Goal: Information Seeking & Learning: Find specific fact

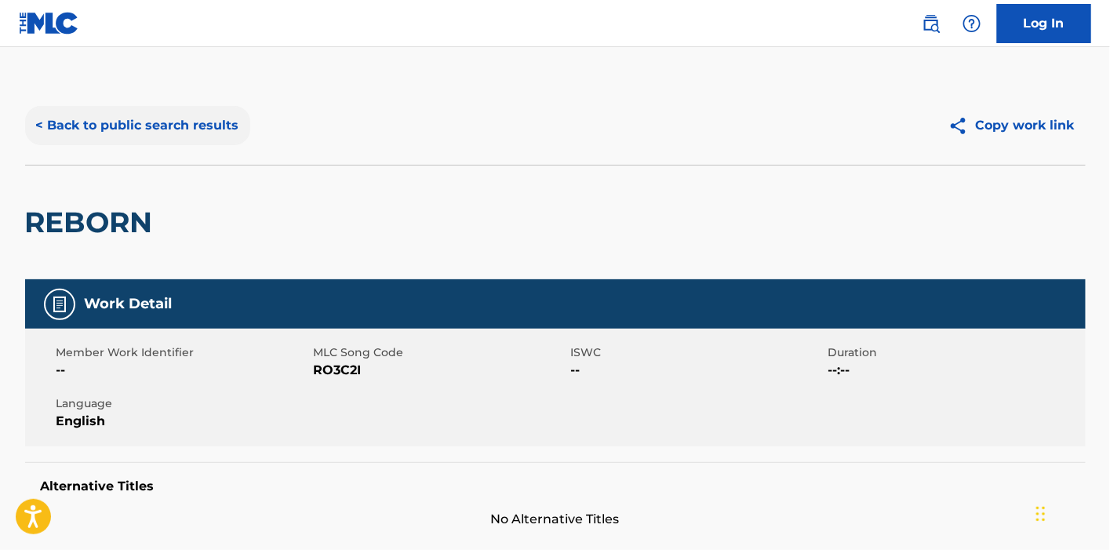
click at [202, 115] on button "< Back to public search results" at bounding box center [137, 125] width 225 height 39
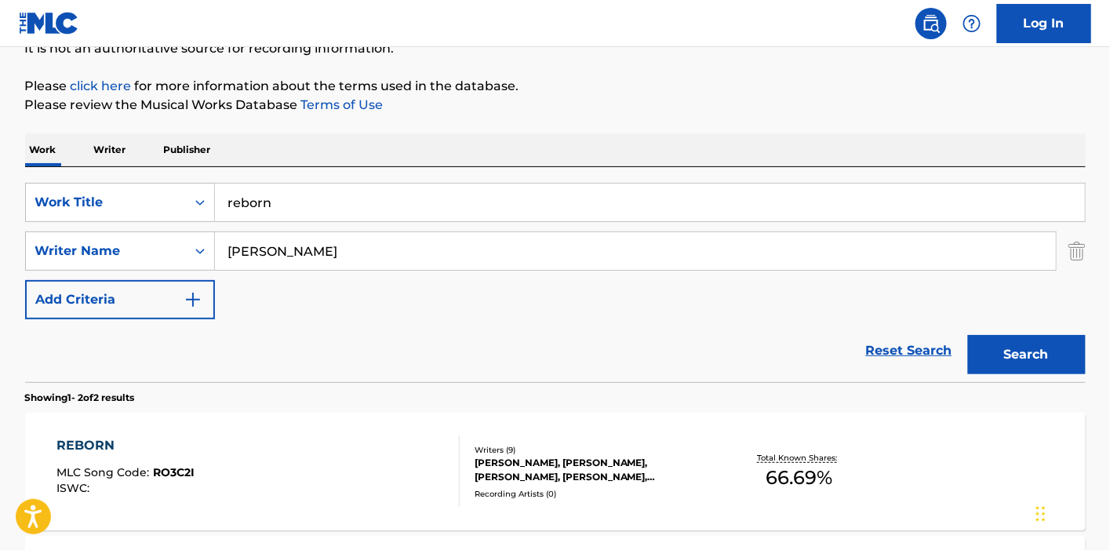
scroll to position [161, 0]
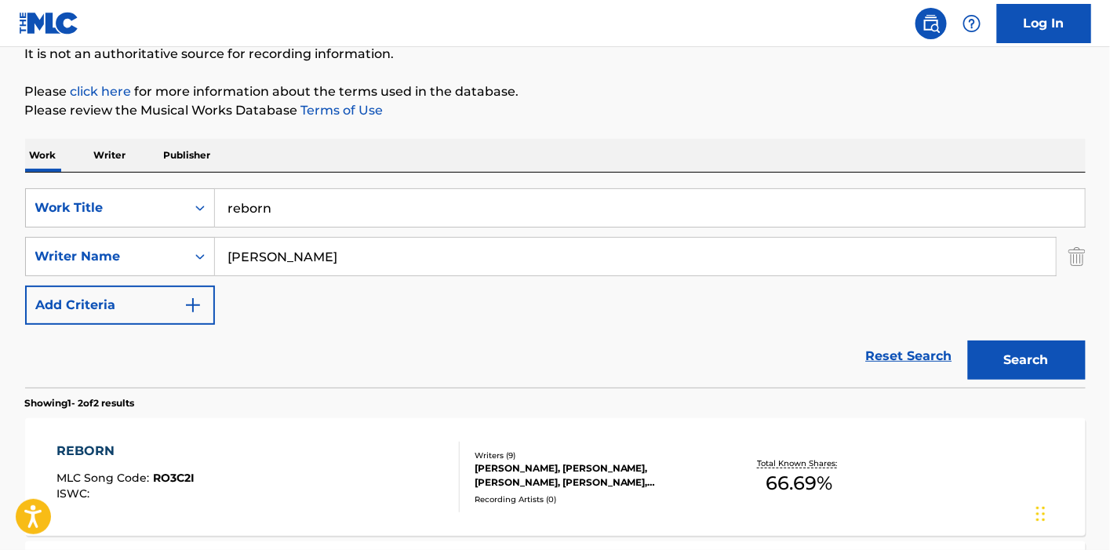
drag, startPoint x: 302, startPoint y: 199, endPoint x: 209, endPoint y: 184, distance: 94.5
click at [209, 184] on div "SearchWithCriteria81750d64-5aa9-495c-8277-78271310c646 Work Title reborn Search…" at bounding box center [555, 280] width 1060 height 215
type input "starlight"
click at [968, 340] on button "Search" at bounding box center [1027, 359] width 118 height 39
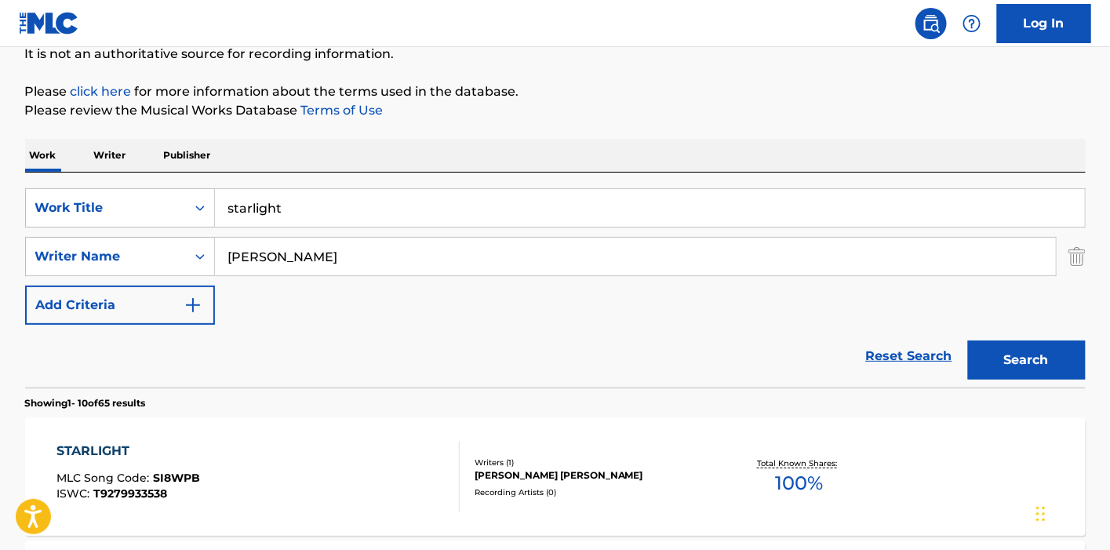
click at [253, 256] on input "[PERSON_NAME]" at bounding box center [635, 257] width 841 height 38
type input "[PERSON_NAME]"
click at [968, 340] on button "Search" at bounding box center [1027, 359] width 118 height 39
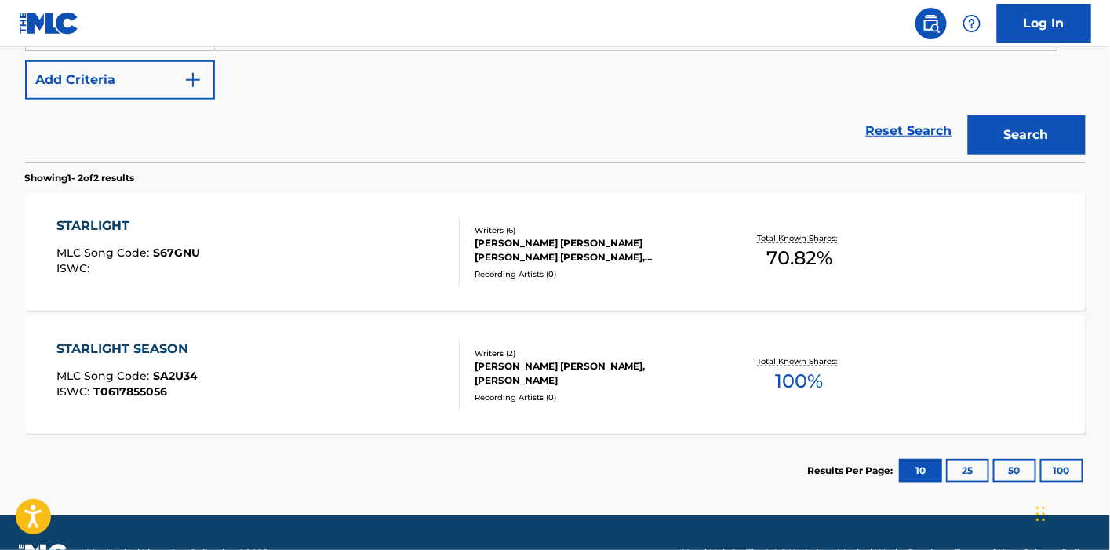
scroll to position [425, 0]
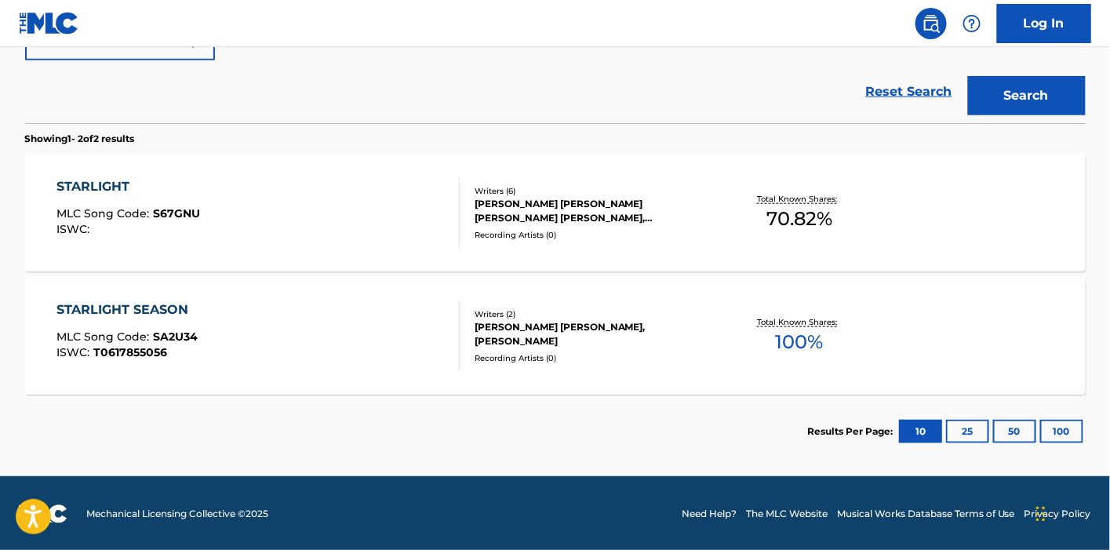
click at [384, 202] on div "STARLIGHT MLC Song Code : S67GNU ISWC :" at bounding box center [257, 212] width 403 height 71
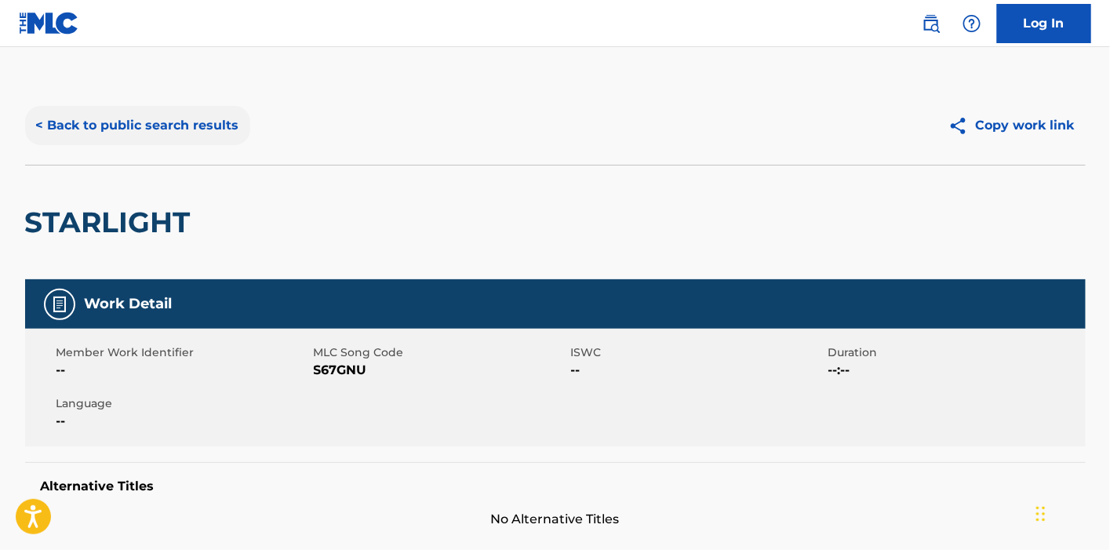
click at [196, 126] on button "< Back to public search results" at bounding box center [137, 125] width 225 height 39
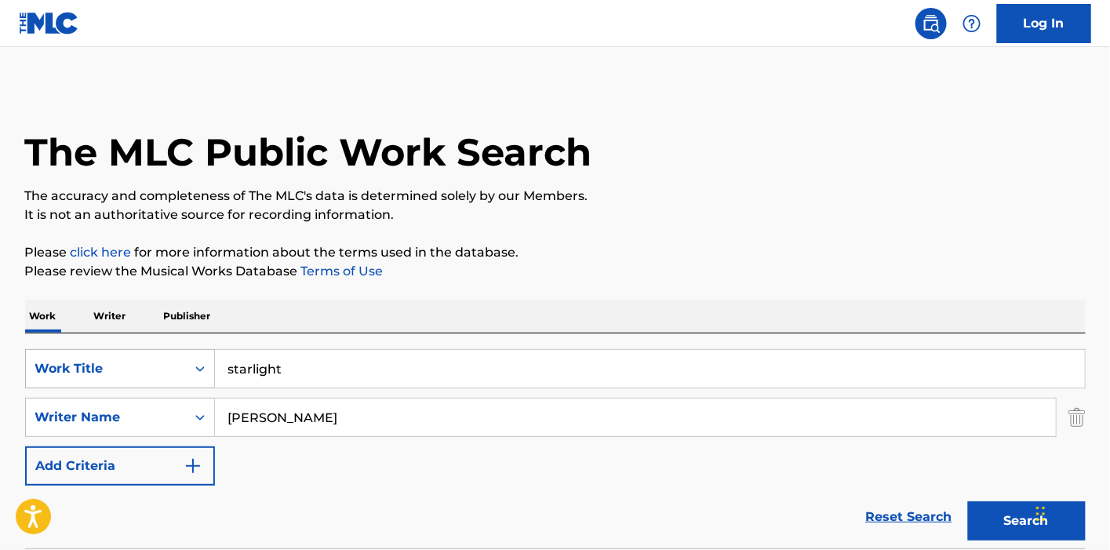
drag, startPoint x: 278, startPoint y: 365, endPoint x: 137, endPoint y: 359, distance: 141.3
click at [140, 369] on div "SearchWithCriteria81750d64-5aa9-495c-8277-78271310c646 Work Title starlight" at bounding box center [555, 368] width 1060 height 39
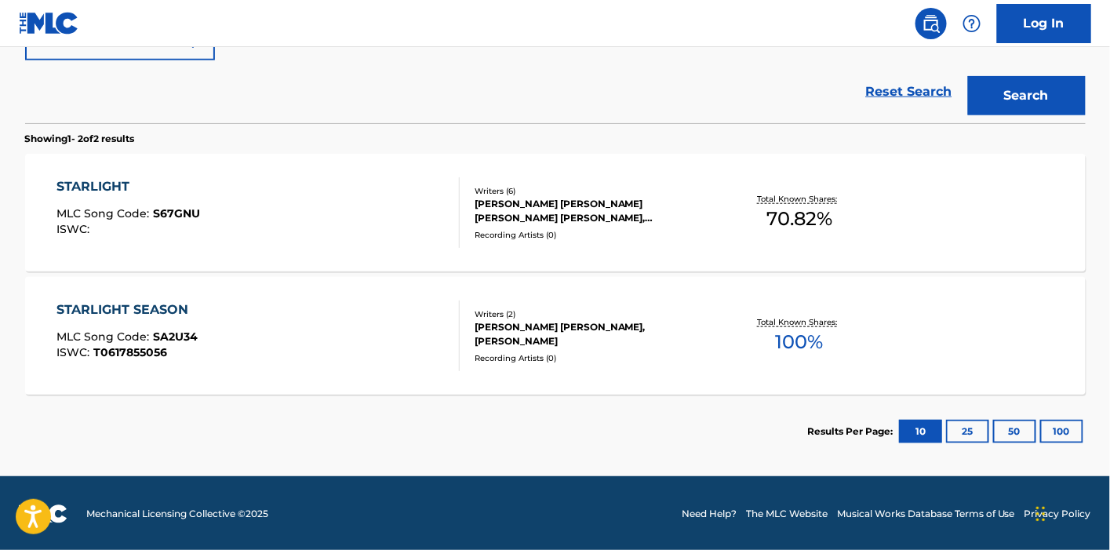
scroll to position [164, 0]
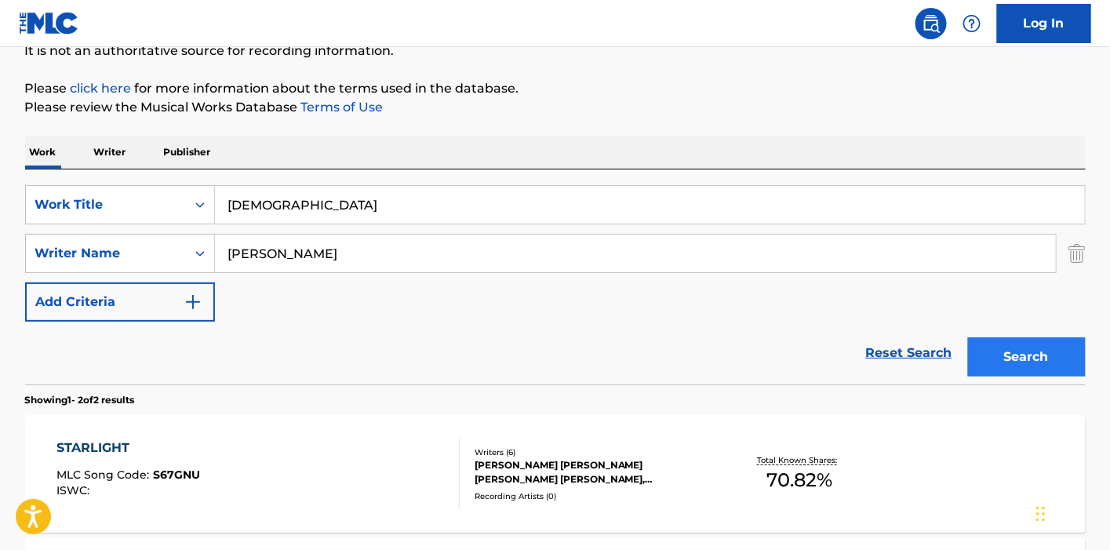
type input "[DEMOGRAPHIC_DATA]"
click at [1042, 356] on button "Search" at bounding box center [1027, 356] width 118 height 39
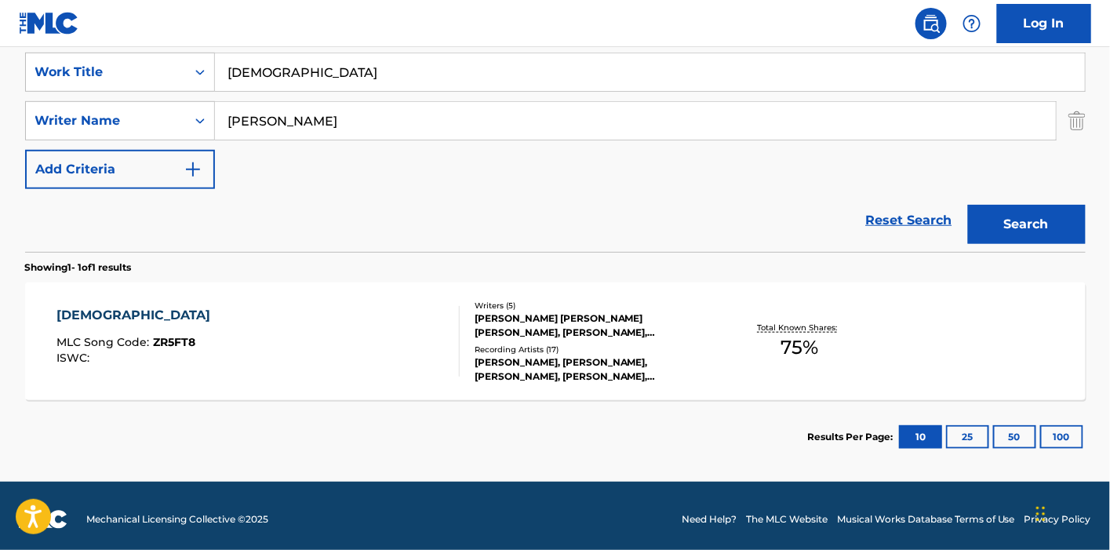
scroll to position [302, 0]
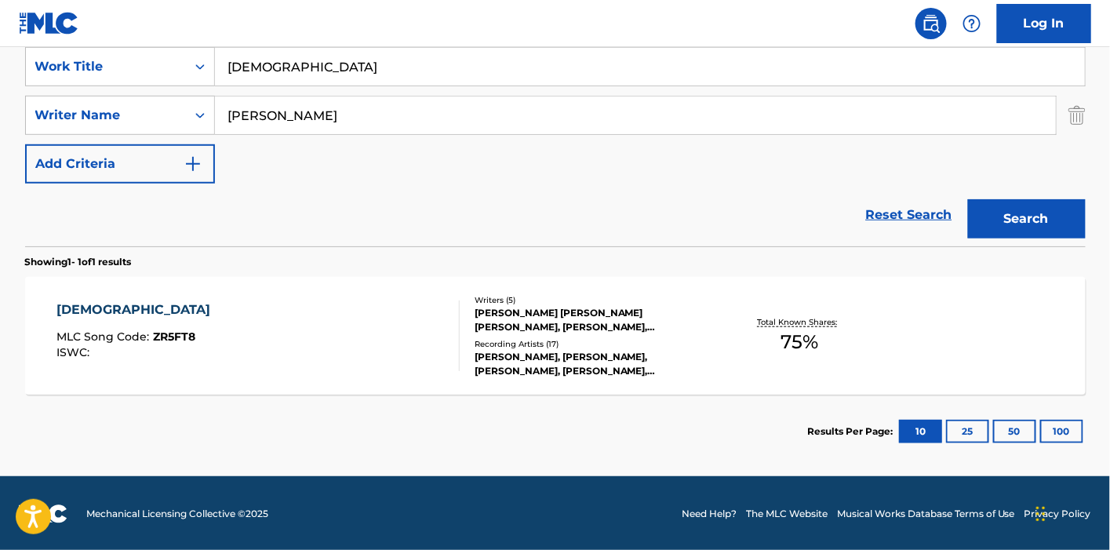
click at [529, 325] on div "[PERSON_NAME] [PERSON_NAME] [PERSON_NAME], [PERSON_NAME], [PERSON_NAME] [PERSON…" at bounding box center [593, 320] width 237 height 28
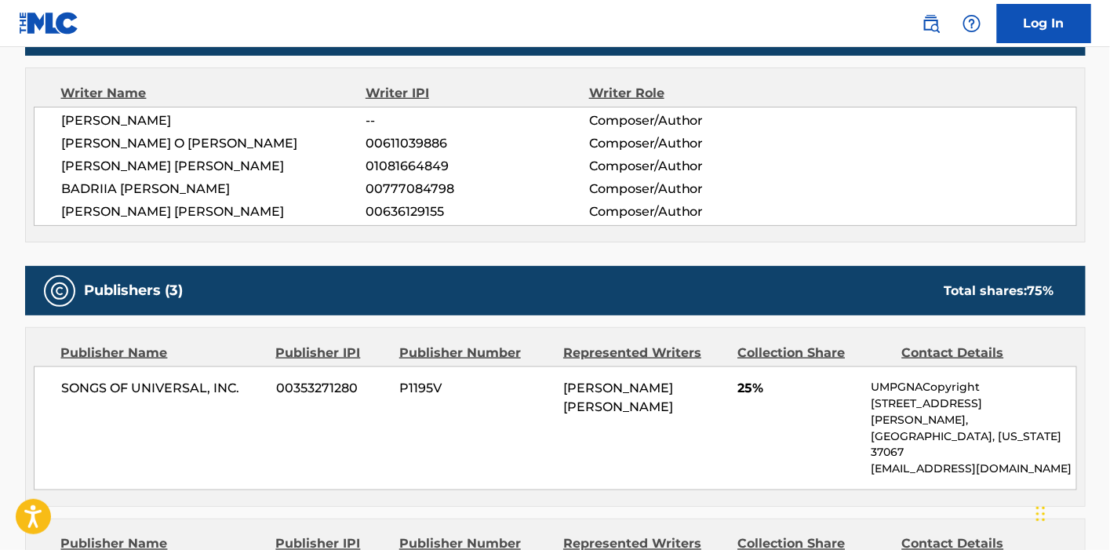
scroll to position [522, 0]
